Goal: Information Seeking & Learning: Check status

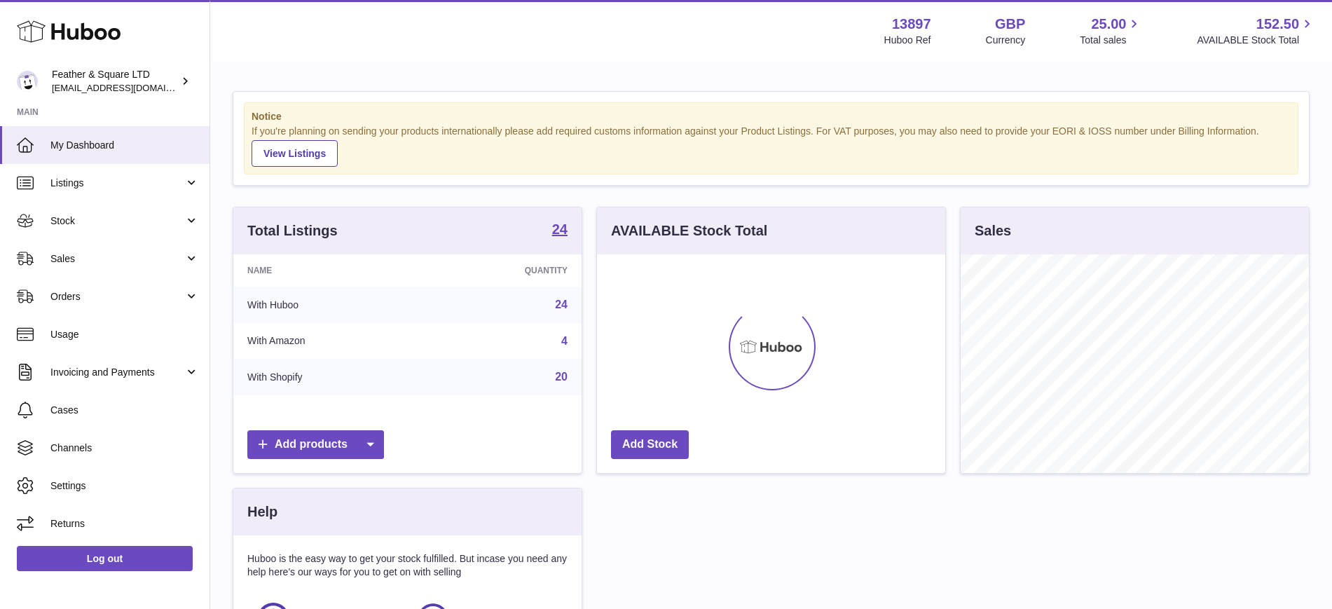
scroll to position [219, 348]
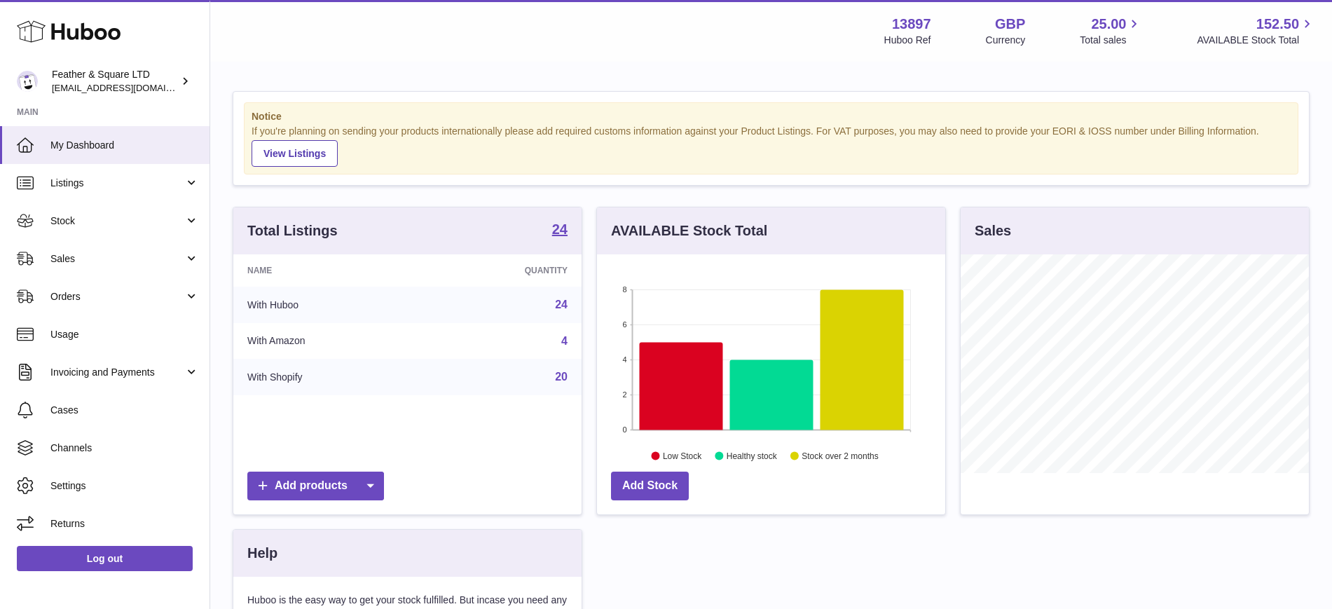
scroll to position [219, 348]
click at [86, 254] on span "Sales" at bounding box center [117, 258] width 134 height 13
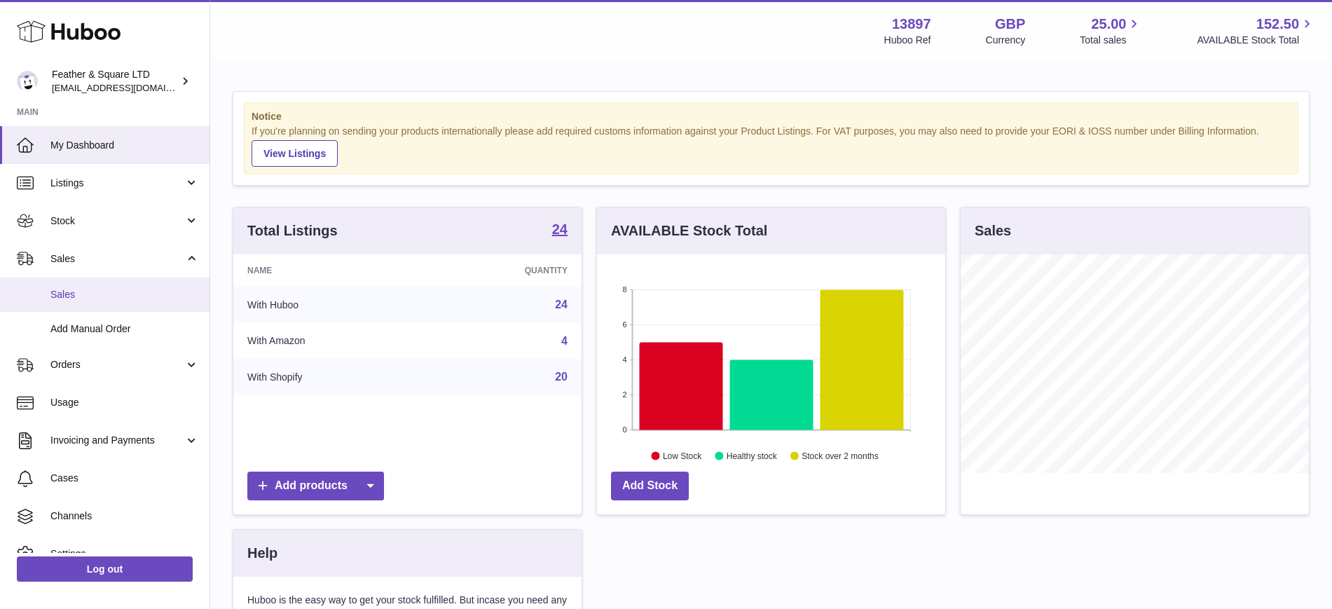
click at [93, 283] on link "Sales" at bounding box center [104, 294] width 209 height 34
